Goal: Navigation & Orientation: Find specific page/section

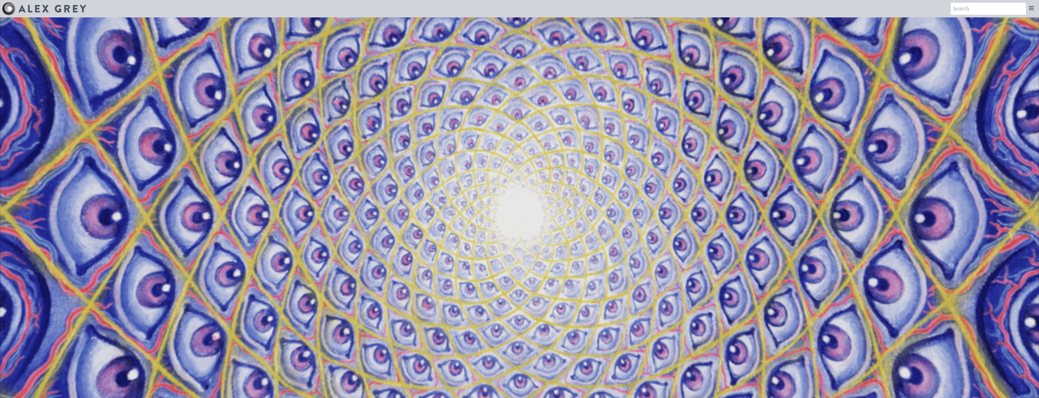
click at [278, 123] on video "Your browser does not support the video tag." at bounding box center [519, 216] width 1039 height 584
click at [919, 366] on video "Your browser does not support the video tag." at bounding box center [519, 216] width 1039 height 584
click at [703, 267] on video "Your browser does not support the video tag." at bounding box center [519, 216] width 1039 height 584
drag, startPoint x: 453, startPoint y: 210, endPoint x: 340, endPoint y: 109, distance: 151.3
click at [447, 198] on video "Your browser does not support the video tag." at bounding box center [519, 216] width 1039 height 584
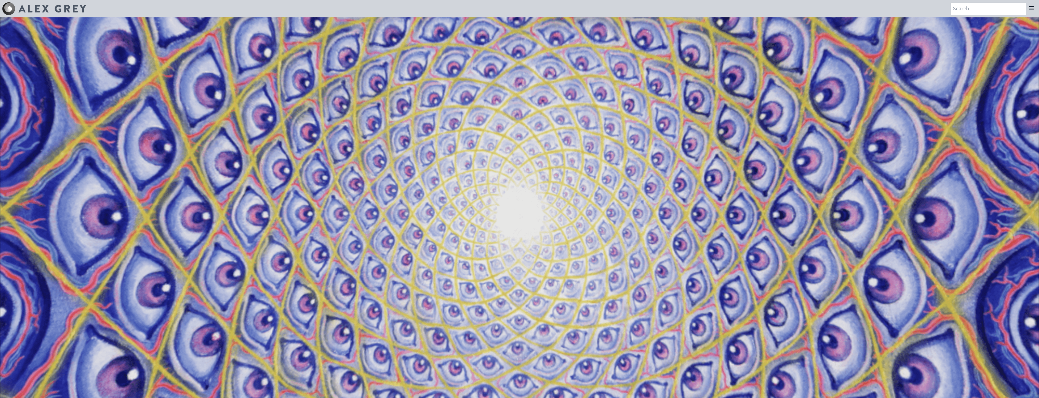
drag, startPoint x: 269, startPoint y: 84, endPoint x: 82, endPoint y: 48, distance: 190.2
click at [188, 70] on video "Your browser does not support the video tag." at bounding box center [519, 216] width 1039 height 584
click at [50, 8] on img at bounding box center [52, 9] width 68 height 8
click at [8, 10] on img at bounding box center [8, 8] width 13 height 13
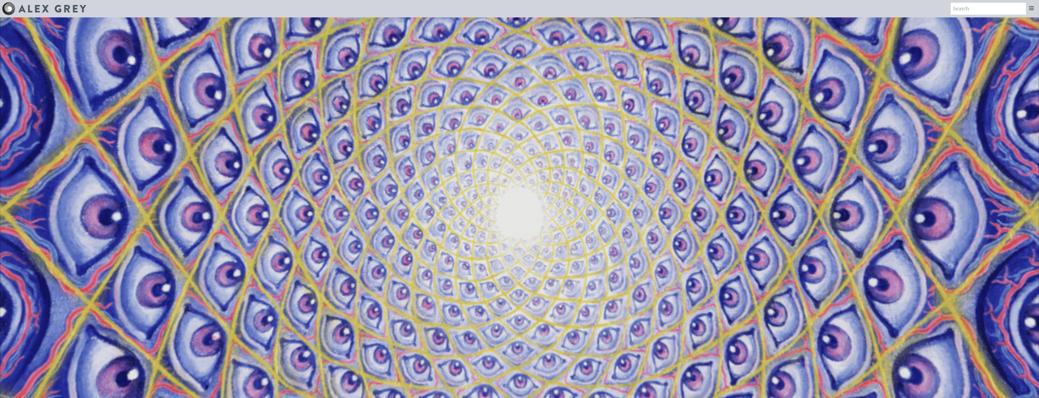
click at [1033, 7] on icon at bounding box center [1031, 8] width 7 height 7
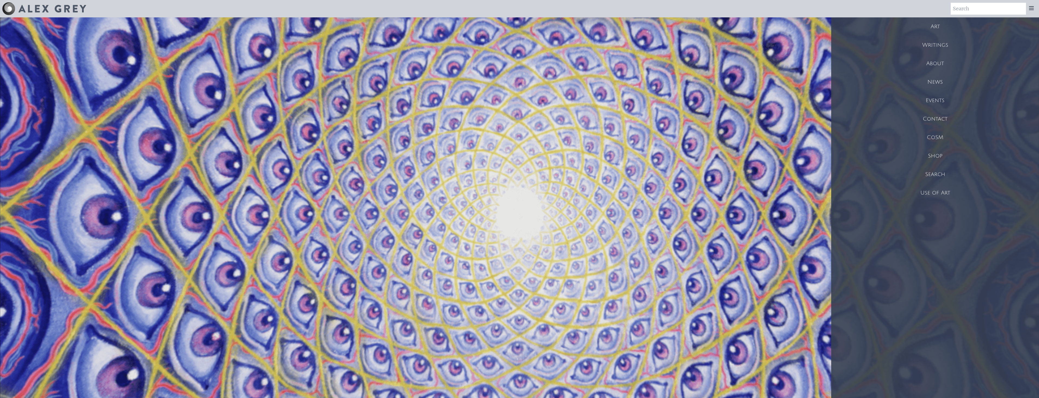
click at [943, 154] on div "Shop" at bounding box center [935, 156] width 208 height 18
